Goal: Find specific page/section: Find specific page/section

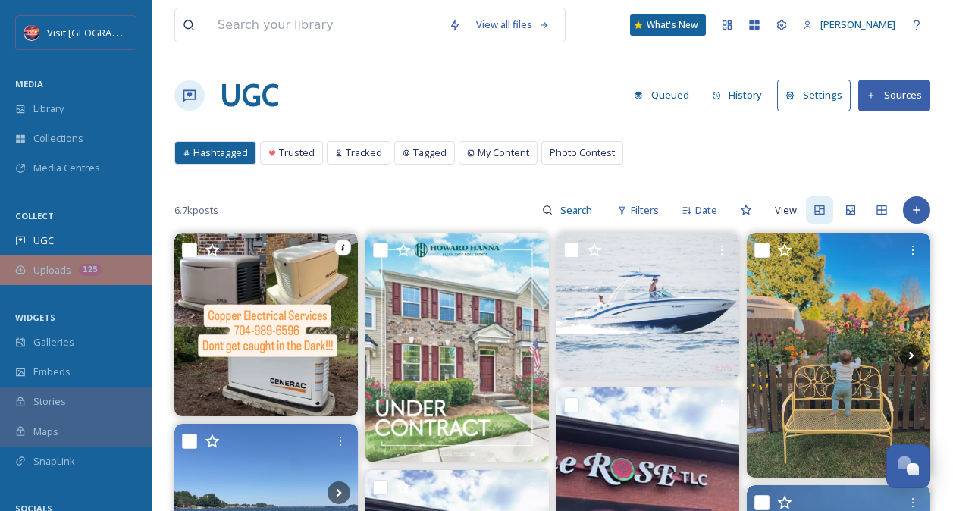
click at [63, 264] on span "Uploads" at bounding box center [52, 270] width 38 height 14
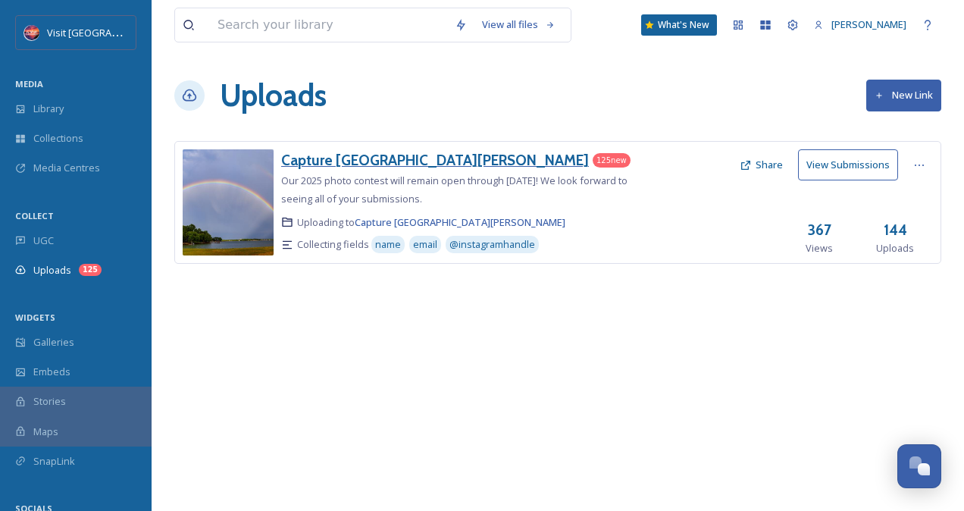
click at [334, 156] on h3 "Capture [GEOGRAPHIC_DATA][PERSON_NAME]" at bounding box center [435, 160] width 308 height 18
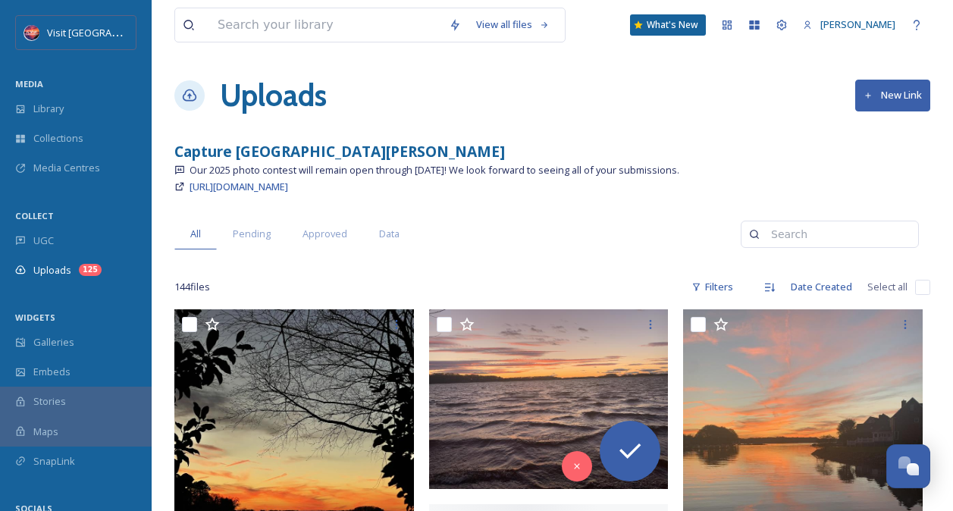
drag, startPoint x: 334, startPoint y: 156, endPoint x: 477, endPoint y: 162, distance: 143.4
click at [477, 162] on div "Capture [GEOGRAPHIC_DATA][PERSON_NAME]" at bounding box center [552, 152] width 756 height 22
click at [521, 184] on div "https://app.snapsea.io/p/link/capture-lake-norman" at bounding box center [552, 186] width 756 height 18
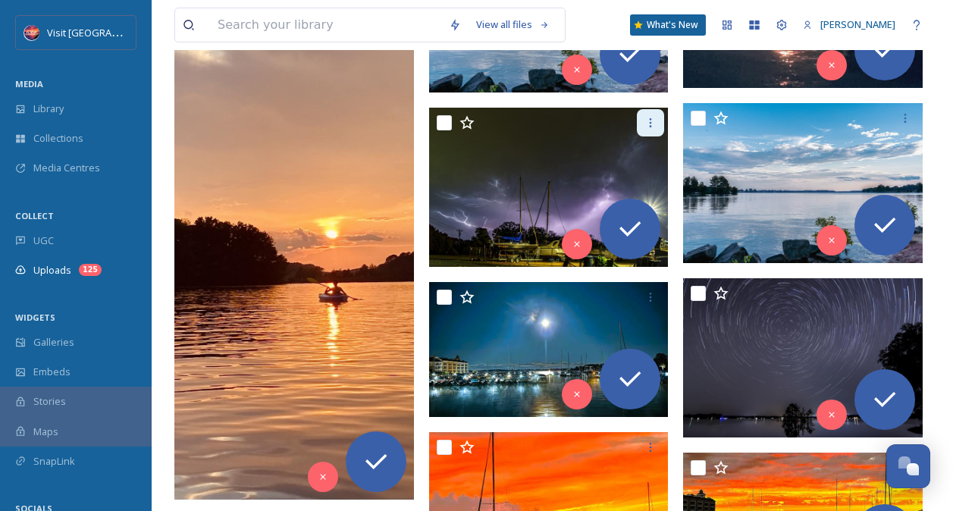
scroll to position [2538, 0]
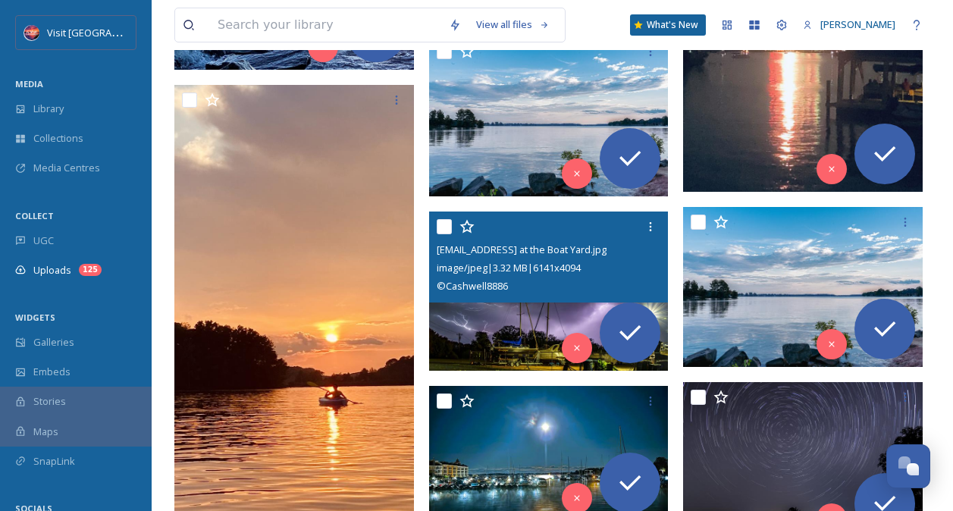
click at [534, 324] on img at bounding box center [548, 291] width 239 height 160
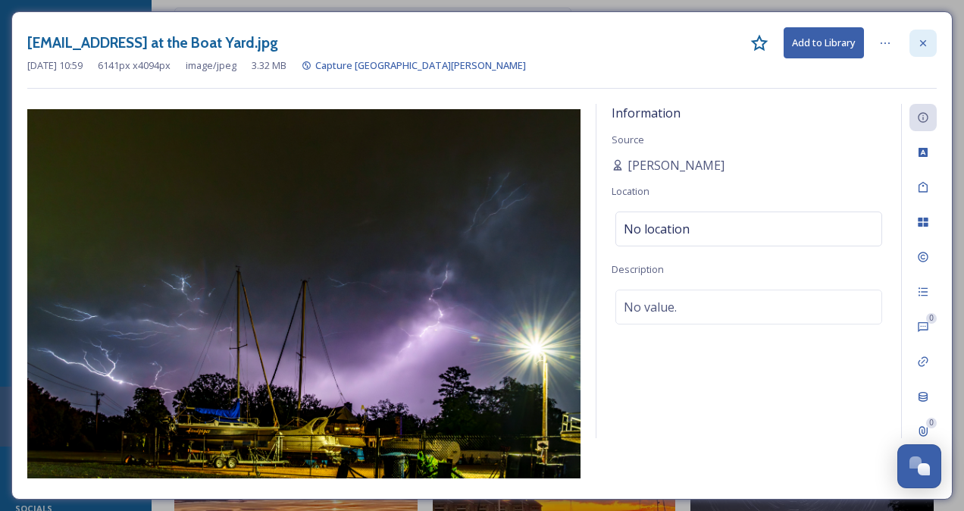
click at [924, 43] on icon at bounding box center [923, 42] width 6 height 6
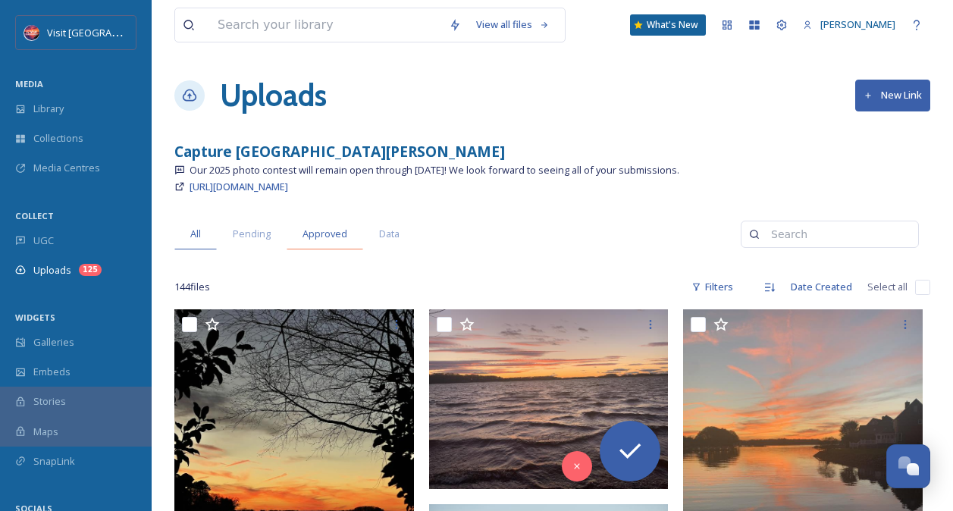
click at [320, 237] on span "Approved" at bounding box center [324, 234] width 45 height 14
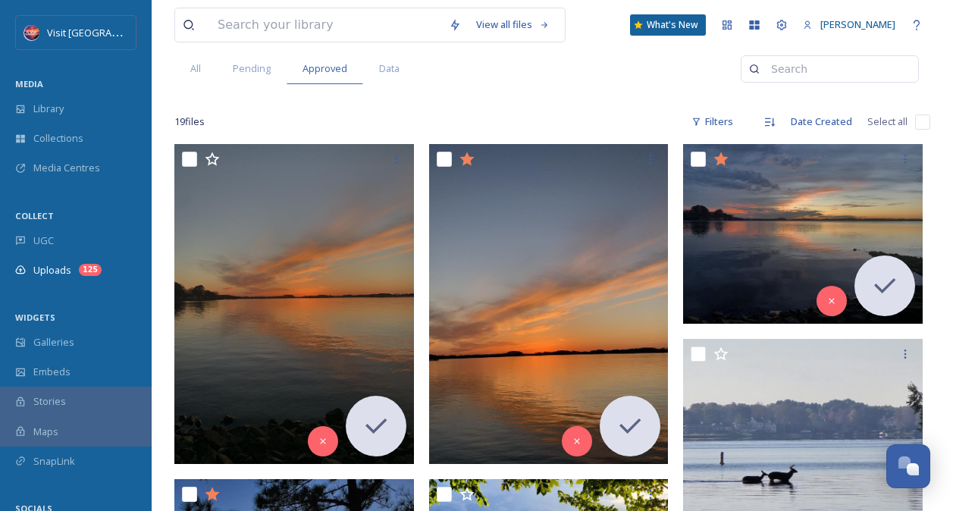
scroll to position [164, 0]
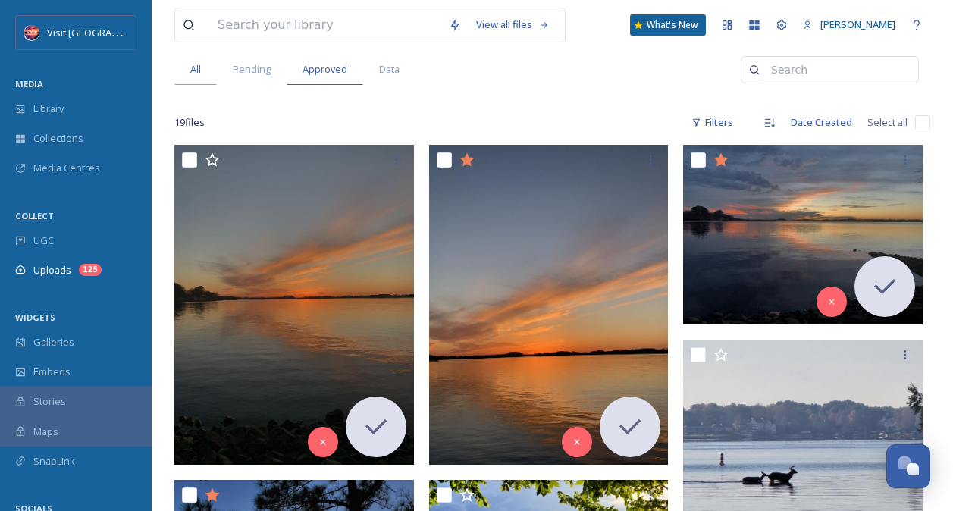
click at [211, 68] on div "All" at bounding box center [195, 69] width 42 height 31
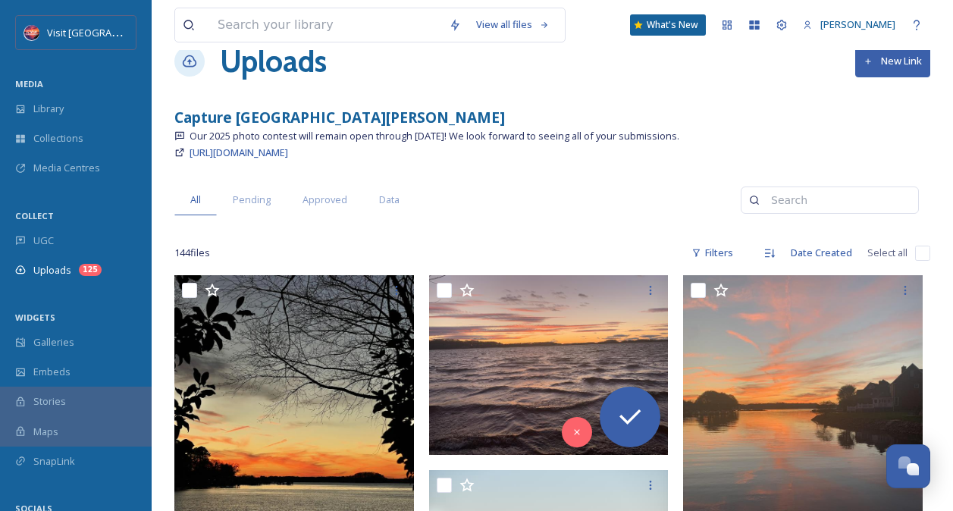
scroll to position [33, 0]
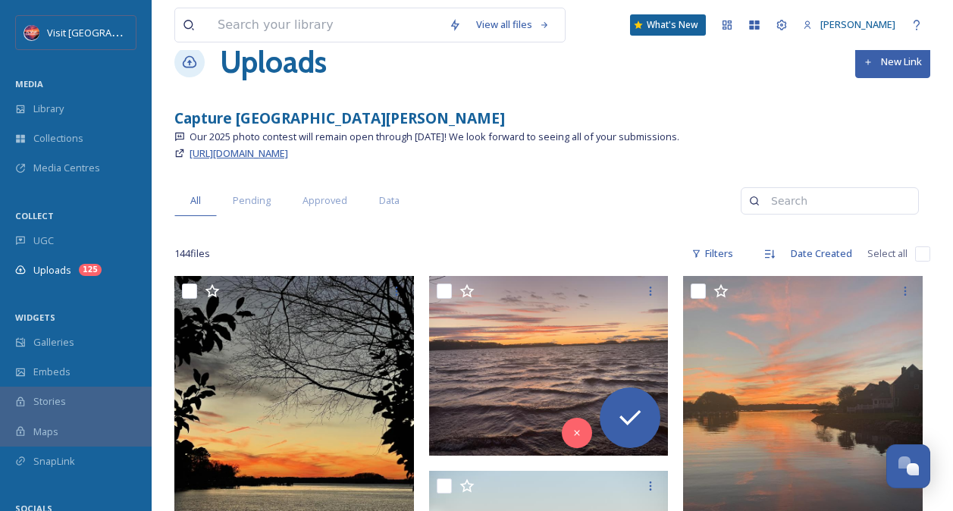
click at [288, 155] on span "https://app.snapsea.io/p/link/capture-lake-norman" at bounding box center [238, 153] width 99 height 14
click at [587, 118] on div "Capture [GEOGRAPHIC_DATA][PERSON_NAME]" at bounding box center [552, 119] width 756 height 22
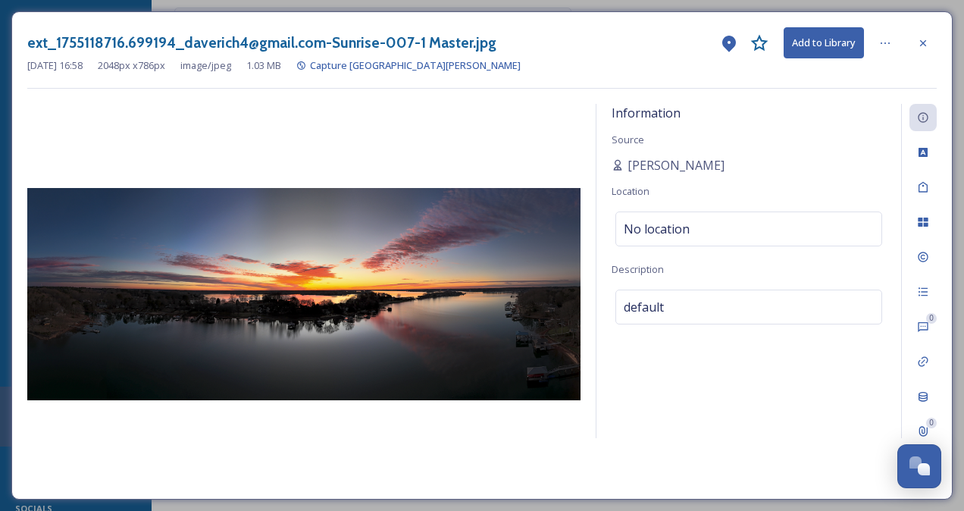
click at [203, 145] on div at bounding box center [303, 294] width 553 height 380
